Goal: Information Seeking & Learning: Learn about a topic

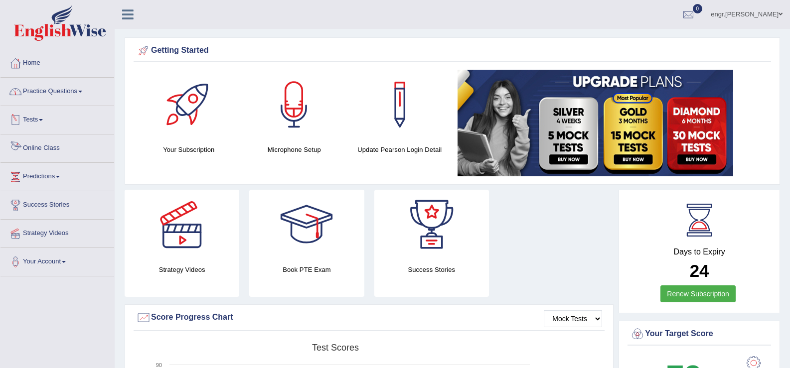
click at [38, 144] on link "Online Class" at bounding box center [57, 147] width 114 height 25
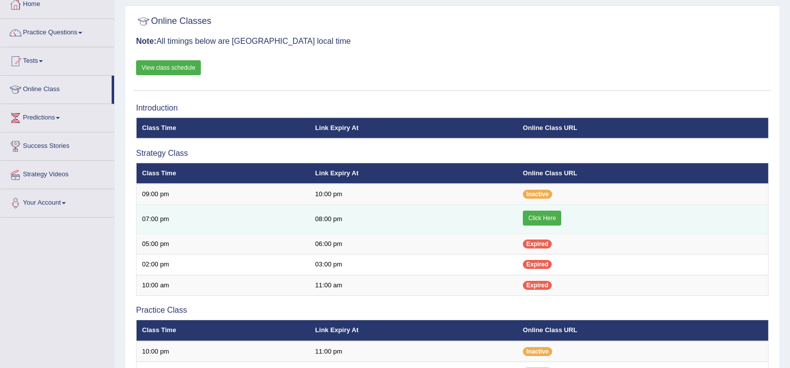
click at [547, 219] on link "Click Here" at bounding box center [542, 218] width 38 height 15
click at [551, 223] on link "Click Here" at bounding box center [542, 218] width 38 height 15
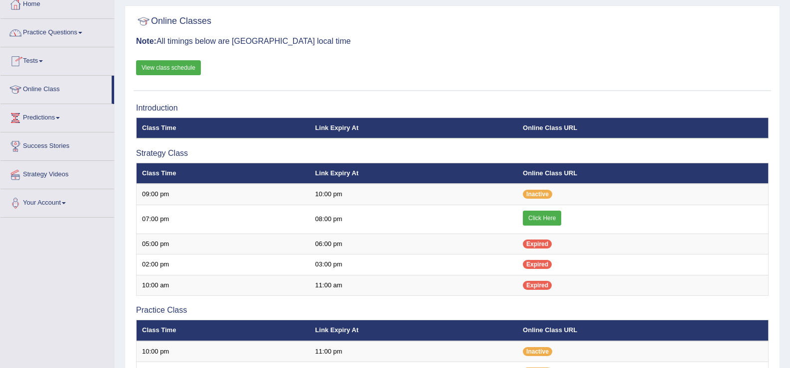
click at [72, 33] on link "Practice Questions" at bounding box center [57, 31] width 114 height 25
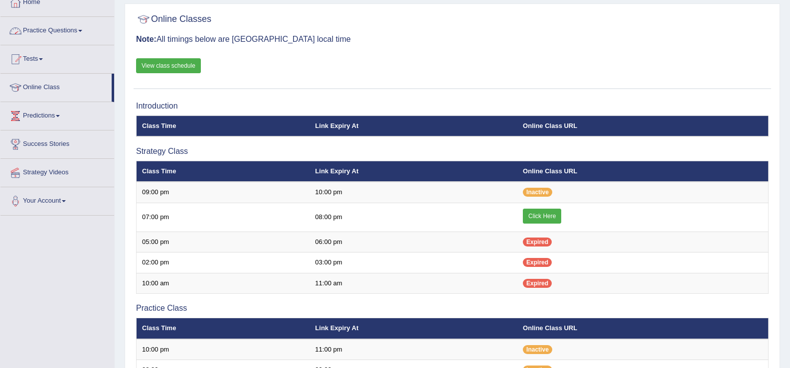
drag, startPoint x: 0, startPoint y: 0, endPoint x: 75, endPoint y: 34, distance: 82.3
click at [75, 34] on link "Practice Questions" at bounding box center [57, 29] width 114 height 25
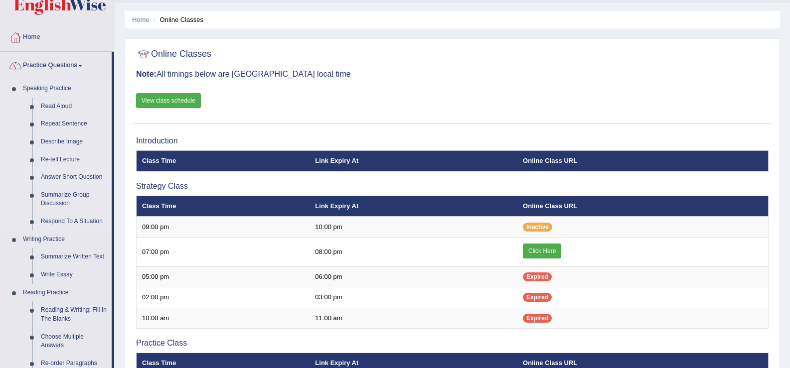
scroll to position [17, 0]
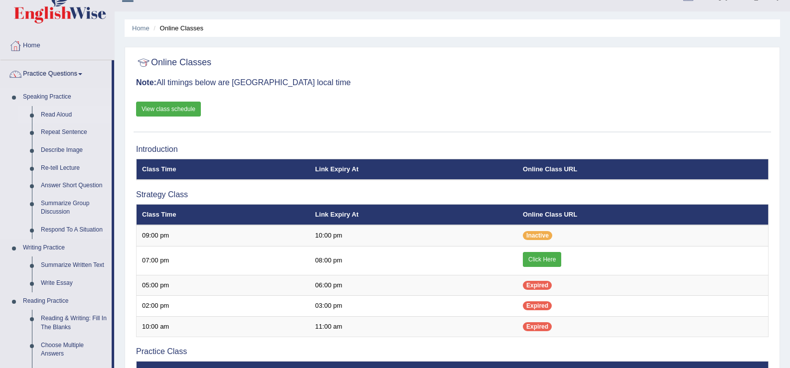
click at [65, 112] on link "Read Aloud" at bounding box center [73, 115] width 75 height 18
